Goal: Find specific page/section: Find specific page/section

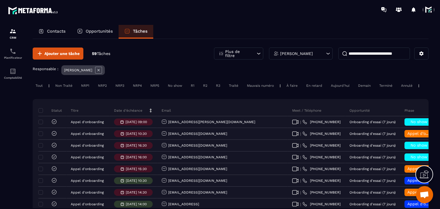
click at [128, 113] on p "Date d’échéance" at bounding box center [128, 110] width 28 height 5
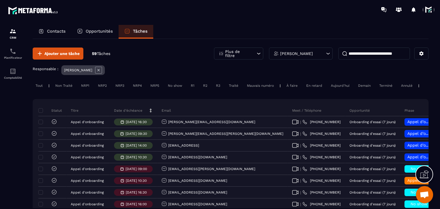
click at [128, 113] on p "Date d’échéance" at bounding box center [128, 110] width 28 height 5
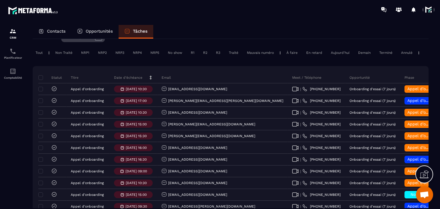
scroll to position [57, 0]
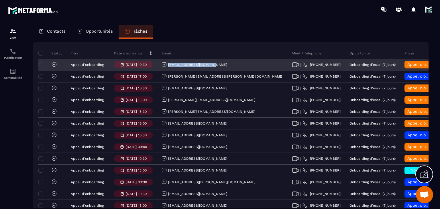
drag, startPoint x: 212, startPoint y: 71, endPoint x: 167, endPoint y: 68, distance: 45.1
click at [167, 68] on div "[EMAIL_ADDRESS][DOMAIN_NAME]" at bounding box center [222, 64] width 131 height 11
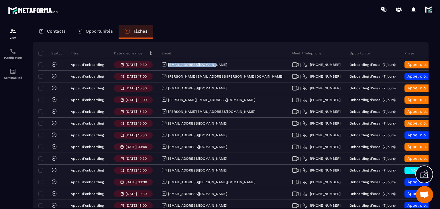
copy p "[EMAIL_ADDRESS][DOMAIN_NAME]"
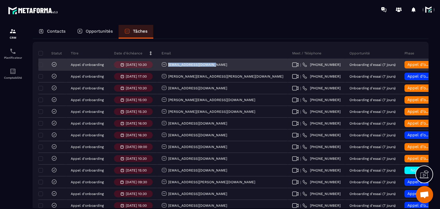
click at [196, 68] on div "[EMAIL_ADDRESS][DOMAIN_NAME]" at bounding box center [195, 65] width 66 height 6
